Goal: Task Accomplishment & Management: Use online tool/utility

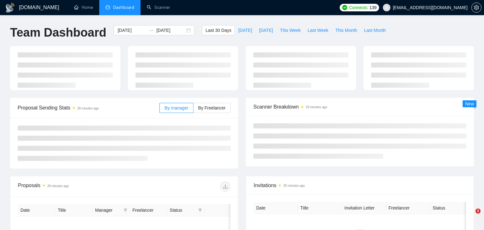
type input "[DATE]"
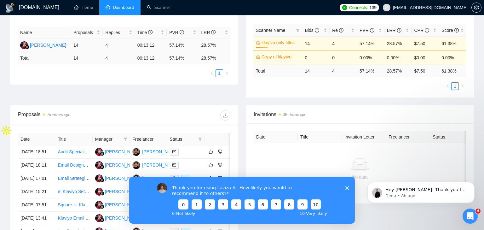
scroll to position [116, 0]
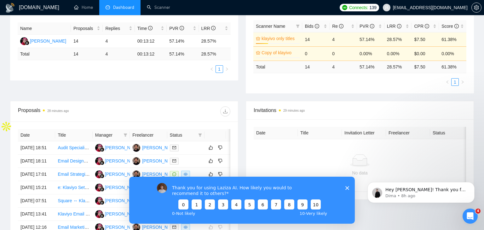
click at [348, 188] on icon "Close survey" at bounding box center [347, 187] width 4 height 4
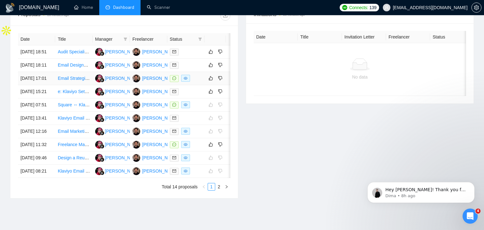
scroll to position [213, 0]
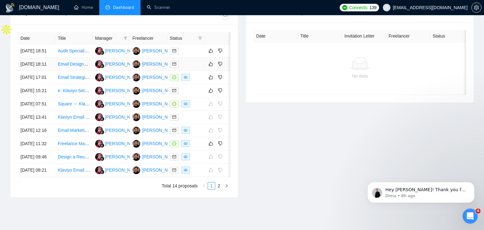
click at [78, 66] on link "Email Designer Needed for New Shopify Store - Core Email Flows" at bounding box center [122, 63] width 129 height 5
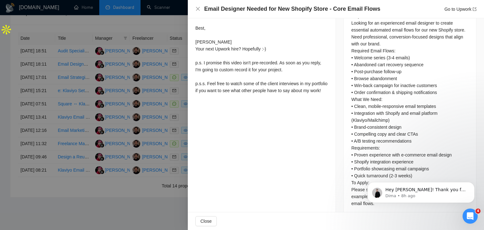
scroll to position [283, 0]
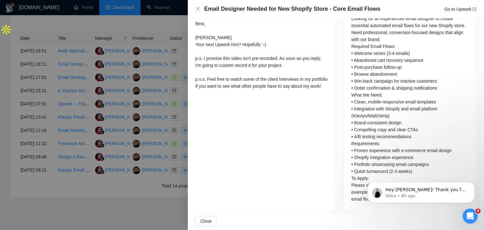
click at [113, 102] on div at bounding box center [242, 115] width 484 height 230
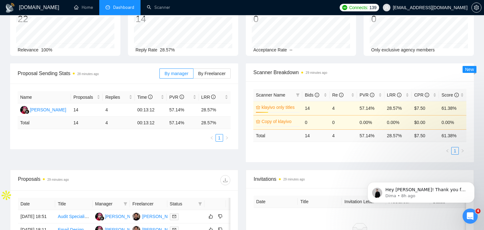
scroll to position [130, 0]
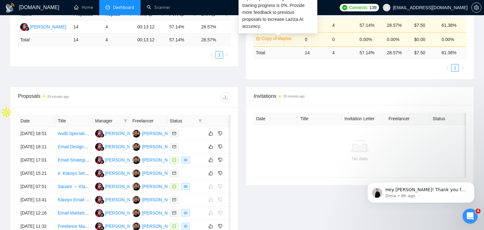
click at [277, 37] on link "Copy of klayivo" at bounding box center [279, 38] width 37 height 7
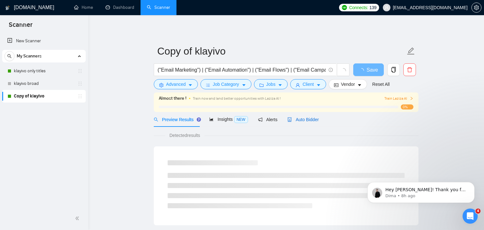
click at [292, 118] on icon "robot" at bounding box center [289, 119] width 4 height 4
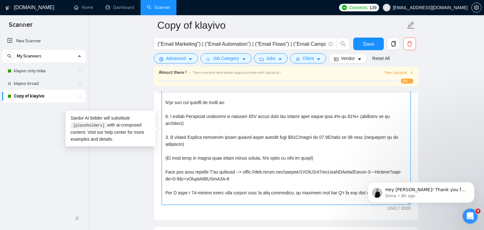
scroll to position [621, 0]
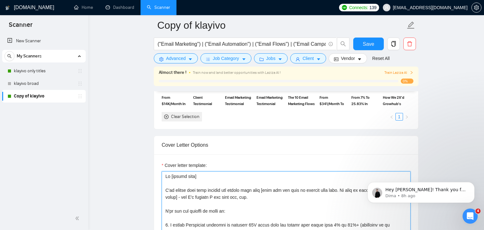
drag, startPoint x: 302, startPoint y: 176, endPoint x: 163, endPoint y: 167, distance: 139.8
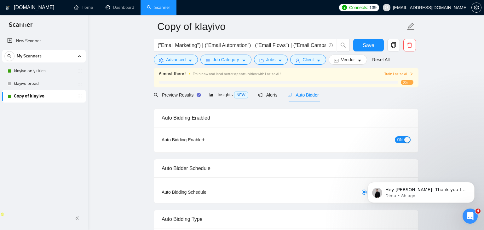
scroll to position [0, 0]
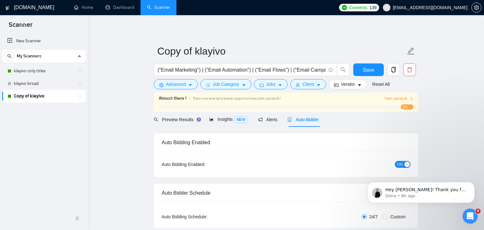
click at [407, 165] on div "button" at bounding box center [407, 164] width 6 height 6
click at [372, 69] on span "Save" at bounding box center [367, 70] width 11 height 8
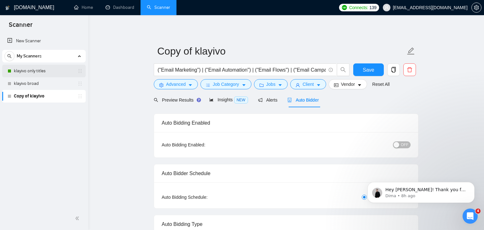
click at [39, 70] on link "klayivo only titles" at bounding box center [44, 71] width 60 height 13
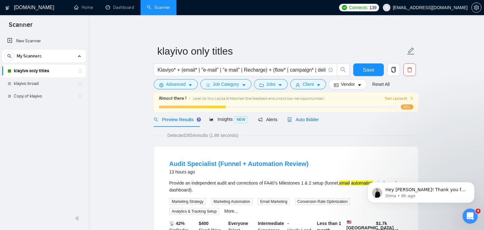
click at [299, 121] on span "Auto Bidder" at bounding box center [302, 119] width 31 height 5
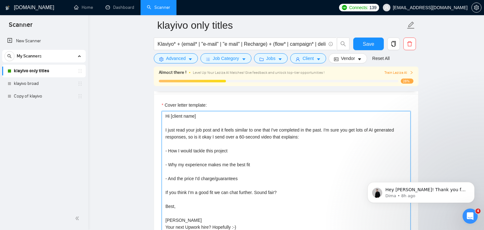
scroll to position [681, 0]
drag, startPoint x: 211, startPoint y: 178, endPoint x: 150, endPoint y: 95, distance: 103.1
paste textarea "'ve worked with many clients who needed help with [what the job post is seeking…"
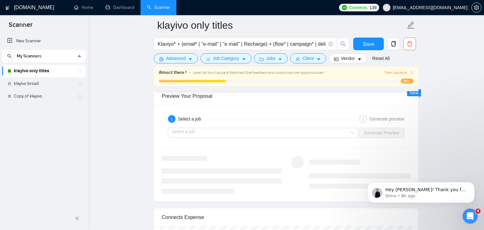
scroll to position [1199, 0]
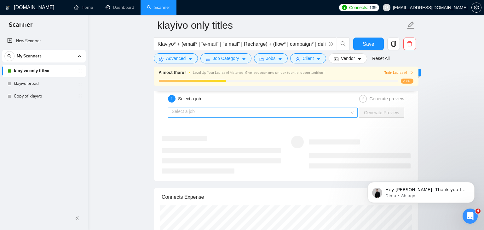
type textarea "Hi [client name] I've worked with many clients who needed help with [what the j…"
click at [225, 109] on input "search" at bounding box center [261, 112] width 178 height 9
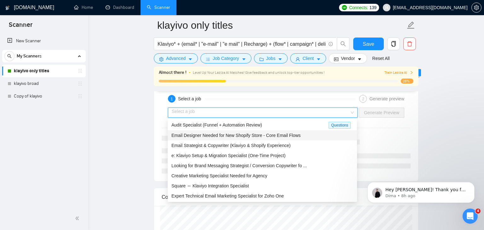
click at [232, 138] on div "Email Designer Needed for New Shopify Store - Core Email Flows" at bounding box center [262, 135] width 182 height 7
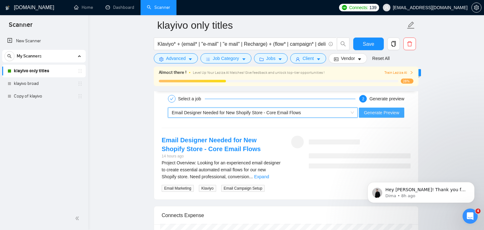
click at [383, 111] on span "Generate Preview" at bounding box center [381, 112] width 35 height 7
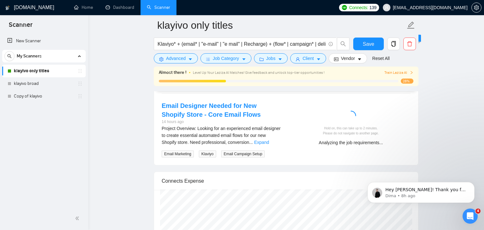
scroll to position [1233, 0]
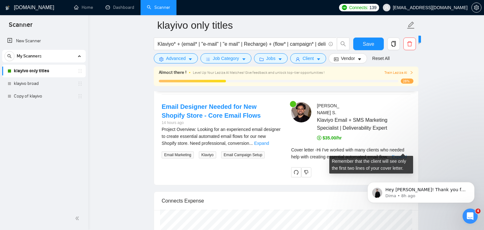
click at [404, 154] on link "Expand" at bounding box center [398, 156] width 15 height 5
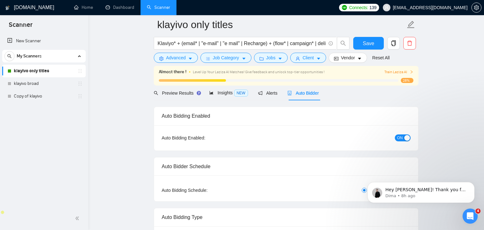
scroll to position [0, 0]
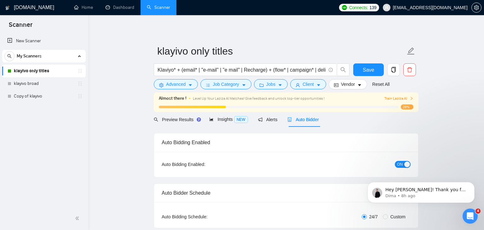
click at [28, 12] on h1 "[DOMAIN_NAME]" at bounding box center [34, 7] width 40 height 15
click at [374, 69] on span "Save" at bounding box center [367, 70] width 11 height 8
click at [23, 7] on h1 "[DOMAIN_NAME]" at bounding box center [34, 7] width 40 height 15
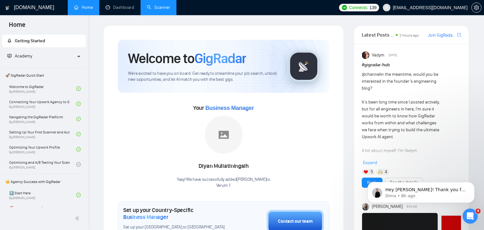
click at [151, 10] on link "Scanner" at bounding box center [158, 7] width 23 height 5
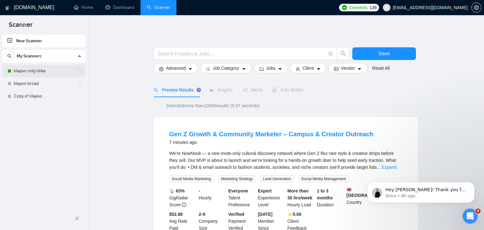
click at [54, 72] on link "klayivo only titles" at bounding box center [44, 71] width 60 height 13
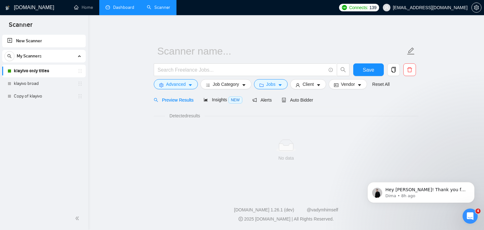
click at [119, 10] on link "Dashboard" at bounding box center [119, 7] width 29 height 5
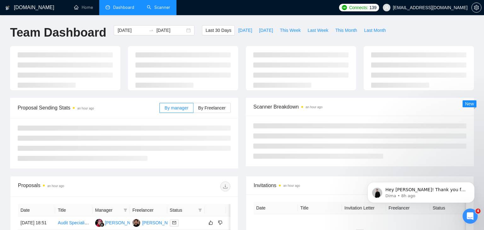
type input "[DATE]"
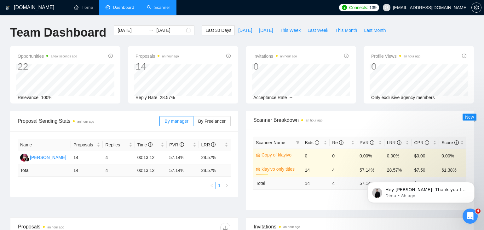
click at [162, 7] on link "Scanner" at bounding box center [158, 7] width 23 height 5
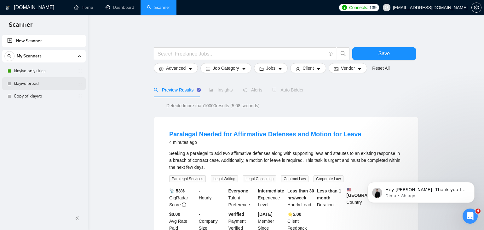
click at [28, 84] on link "klayivo broad" at bounding box center [44, 83] width 60 height 13
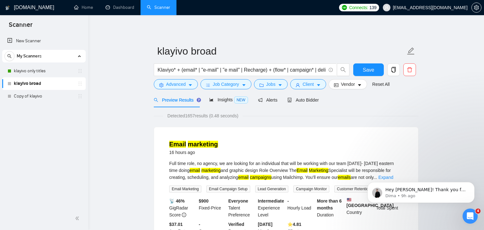
click at [170, 6] on link "Scanner" at bounding box center [158, 7] width 23 height 5
click at [130, 5] on link "Dashboard" at bounding box center [119, 7] width 29 height 5
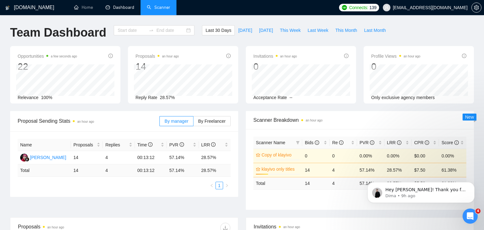
type input "[DATE]"
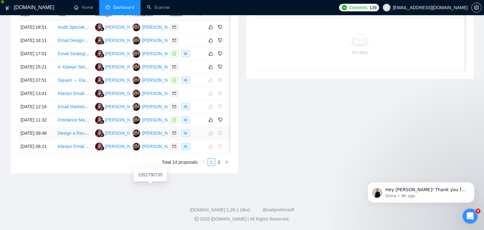
scroll to position [295, 0]
click at [219, 163] on link "2" at bounding box center [218, 161] width 7 height 7
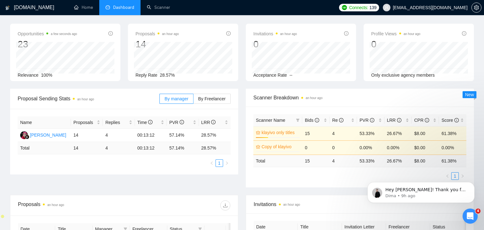
scroll to position [19, 0]
